Goal: Task Accomplishment & Management: Use online tool/utility

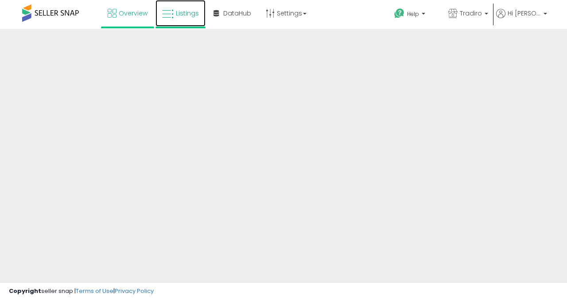
click at [178, 12] on span "Listings" at bounding box center [187, 13] width 23 height 9
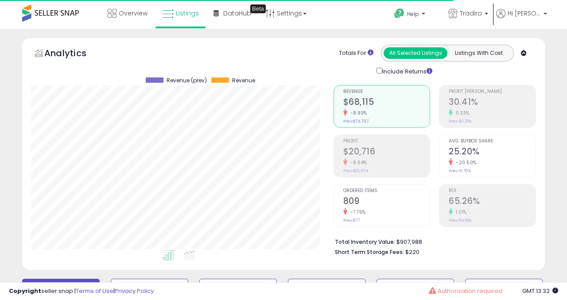
scroll to position [182, 302]
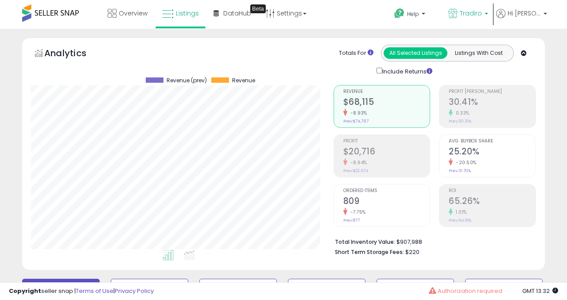
click at [478, 16] on span "Tradiro" at bounding box center [471, 13] width 22 height 9
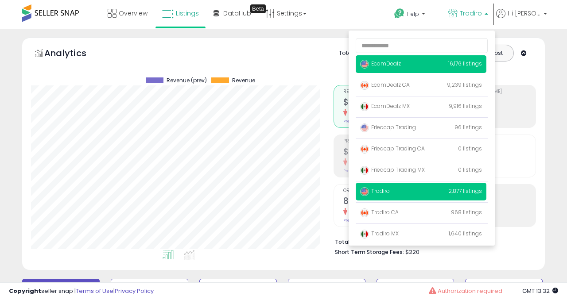
click at [399, 67] on span "EcomDealz" at bounding box center [380, 64] width 41 height 8
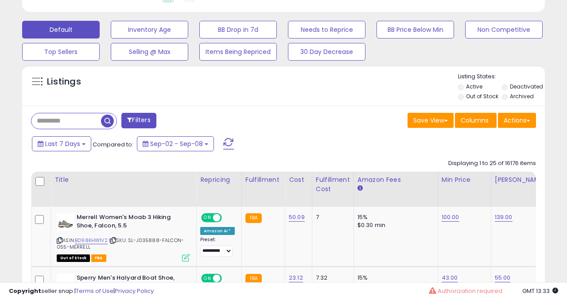
scroll to position [284, 0]
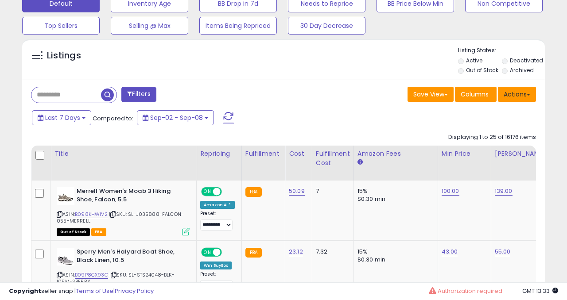
click at [520, 94] on button "Actions" at bounding box center [517, 94] width 38 height 15
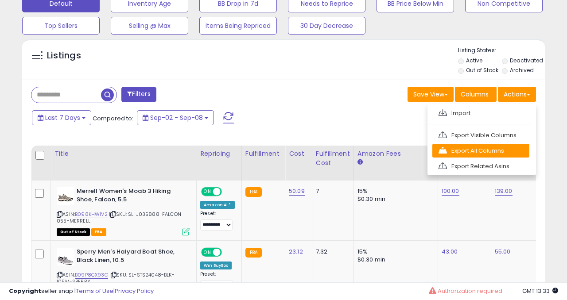
click at [482, 151] on link "Export All Columns" at bounding box center [480, 151] width 97 height 14
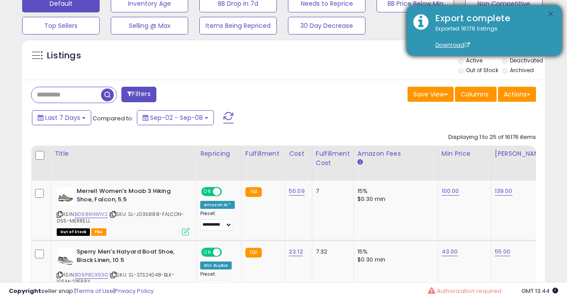
click at [548, 18] on button "×" at bounding box center [550, 14] width 7 height 11
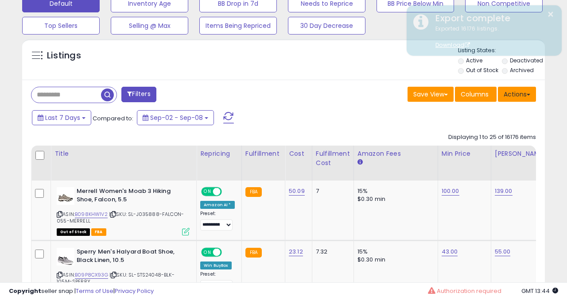
click at [509, 95] on button "Actions" at bounding box center [517, 94] width 38 height 15
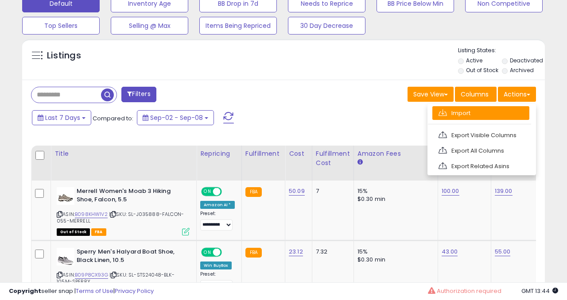
click at [469, 111] on link "Import" at bounding box center [480, 113] width 97 height 14
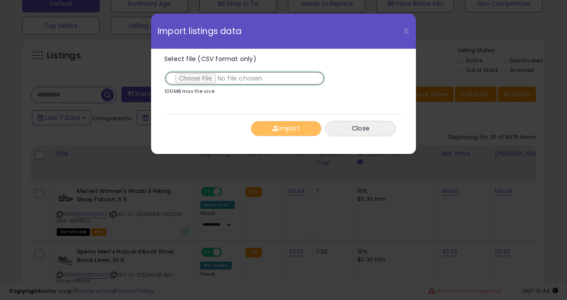
click at [205, 77] on input "Select file (CSV format only)" at bounding box center [244, 78] width 161 height 15
type input "**********"
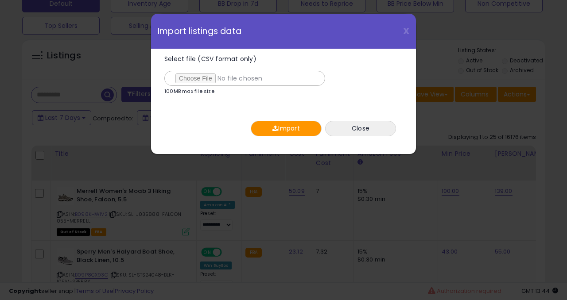
click at [291, 130] on button "Import" at bounding box center [286, 129] width 71 height 16
